Goal: Navigation & Orientation: Find specific page/section

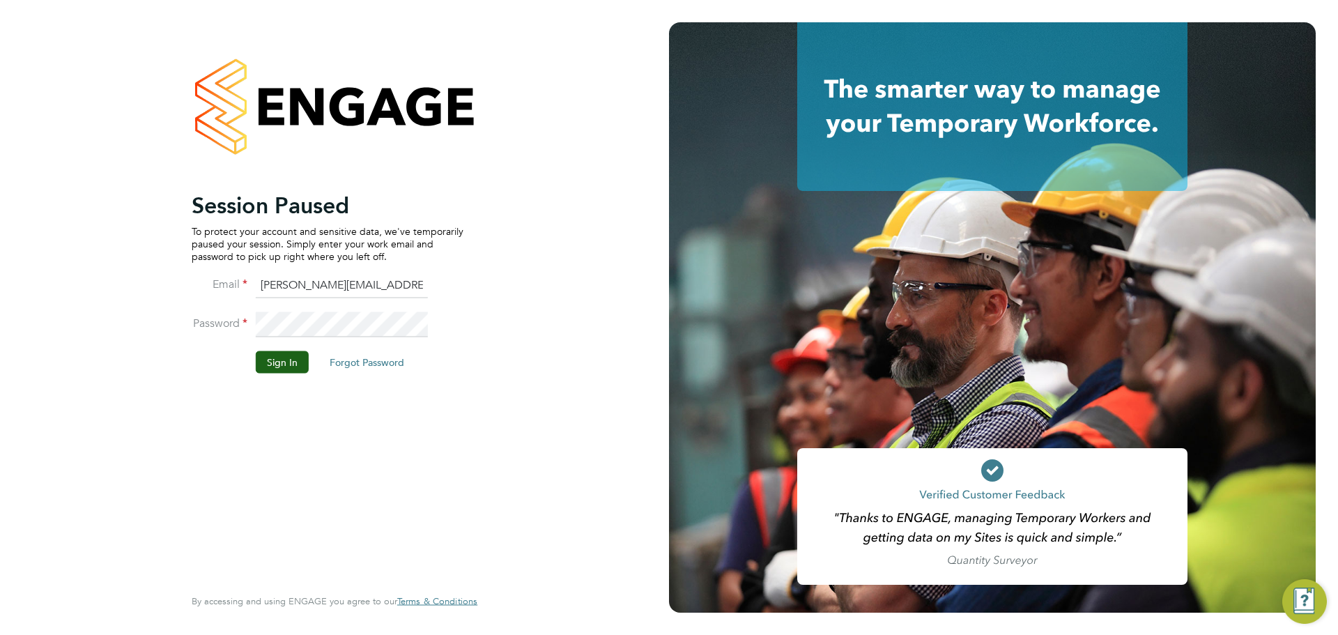
click at [282, 358] on button "Sign In" at bounding box center [282, 362] width 53 height 22
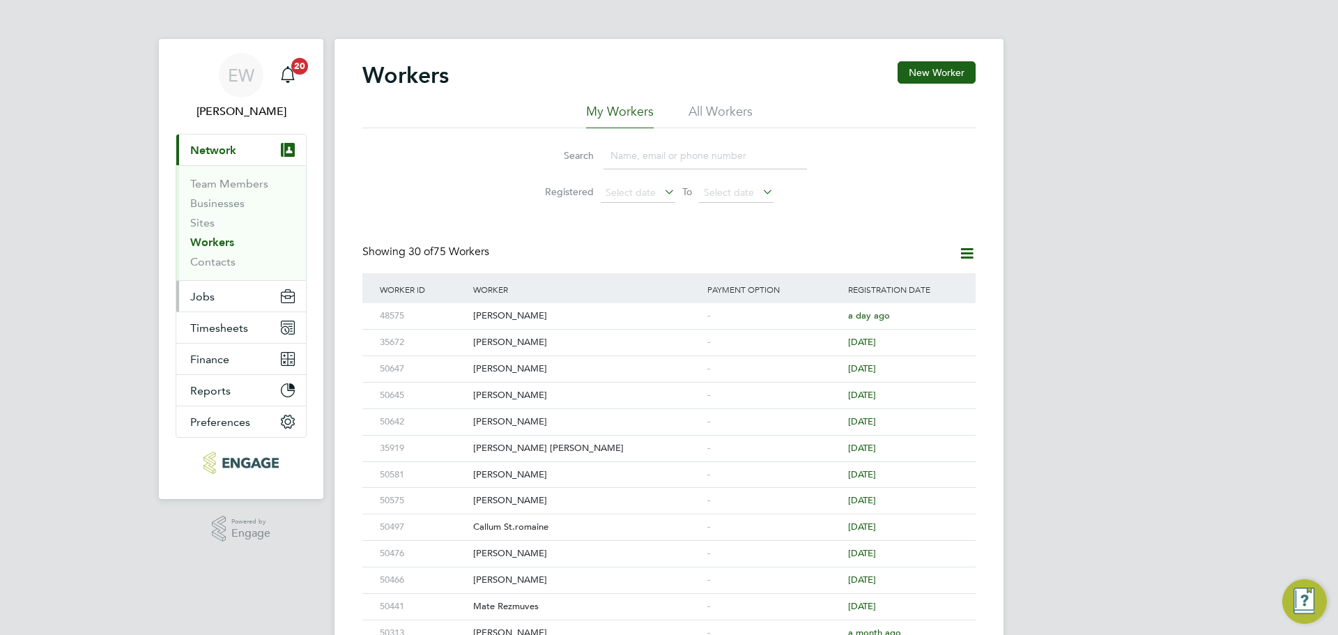
click at [200, 301] on span "Jobs" at bounding box center [202, 296] width 24 height 13
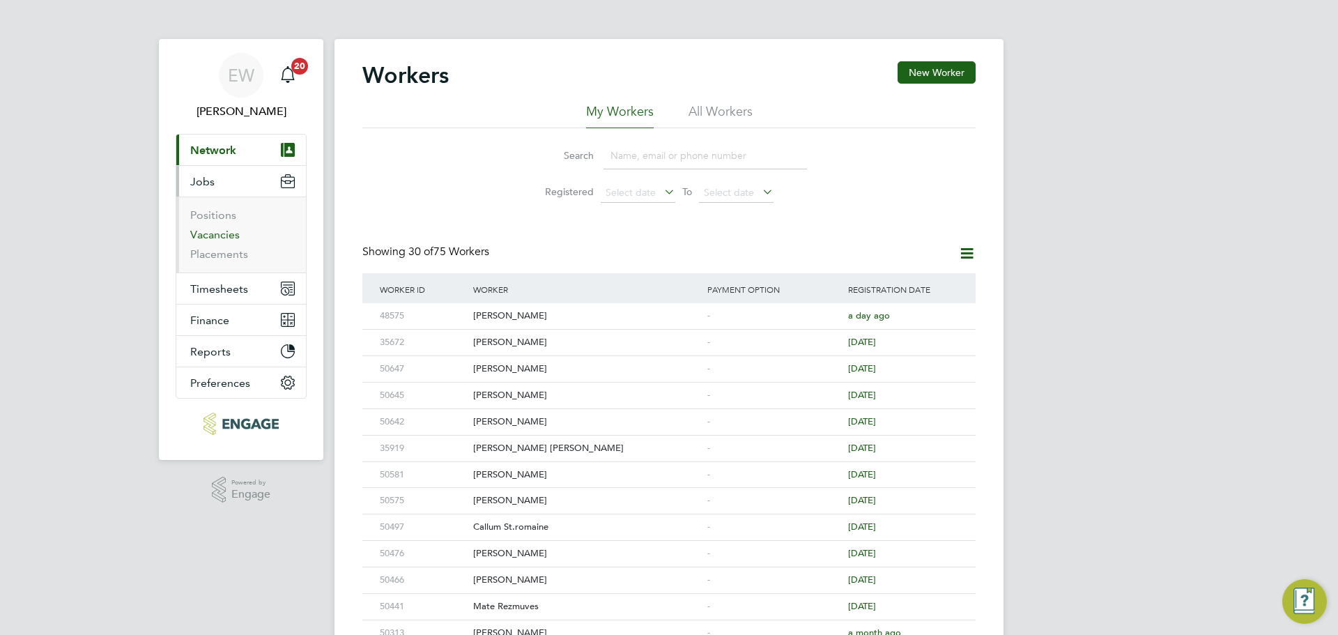
click at [202, 235] on link "Vacancies" at bounding box center [214, 234] width 49 height 13
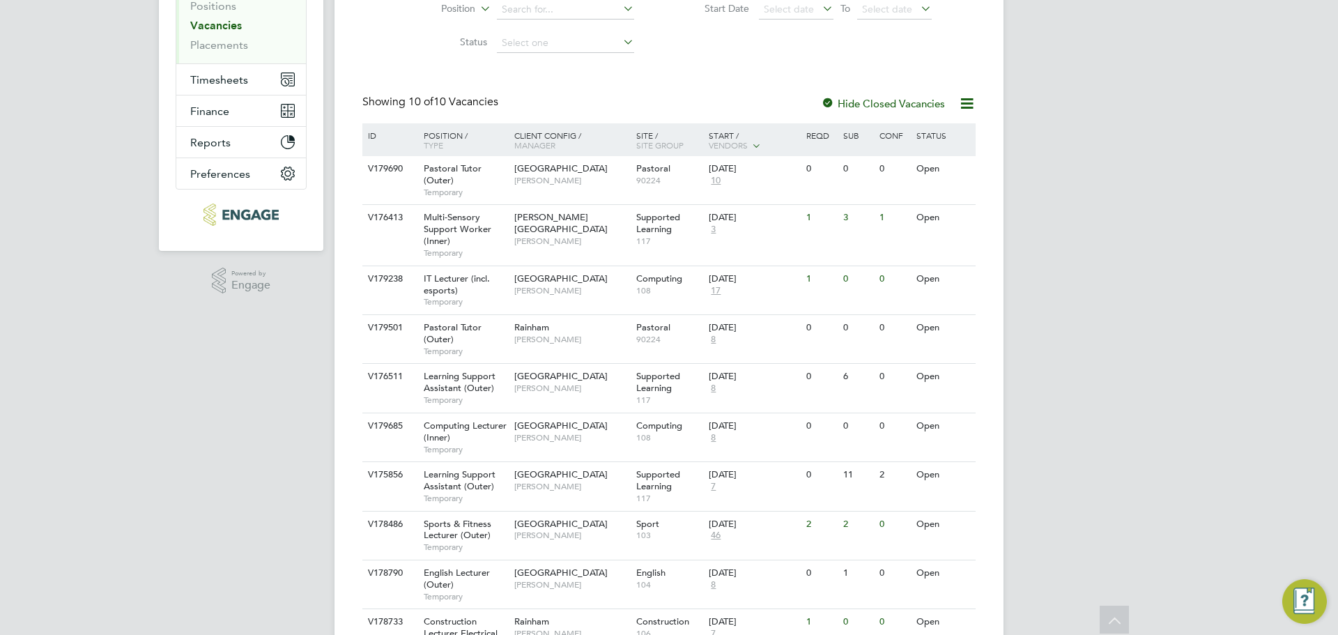
scroll to position [279, 0]
